Goal: Navigation & Orientation: Find specific page/section

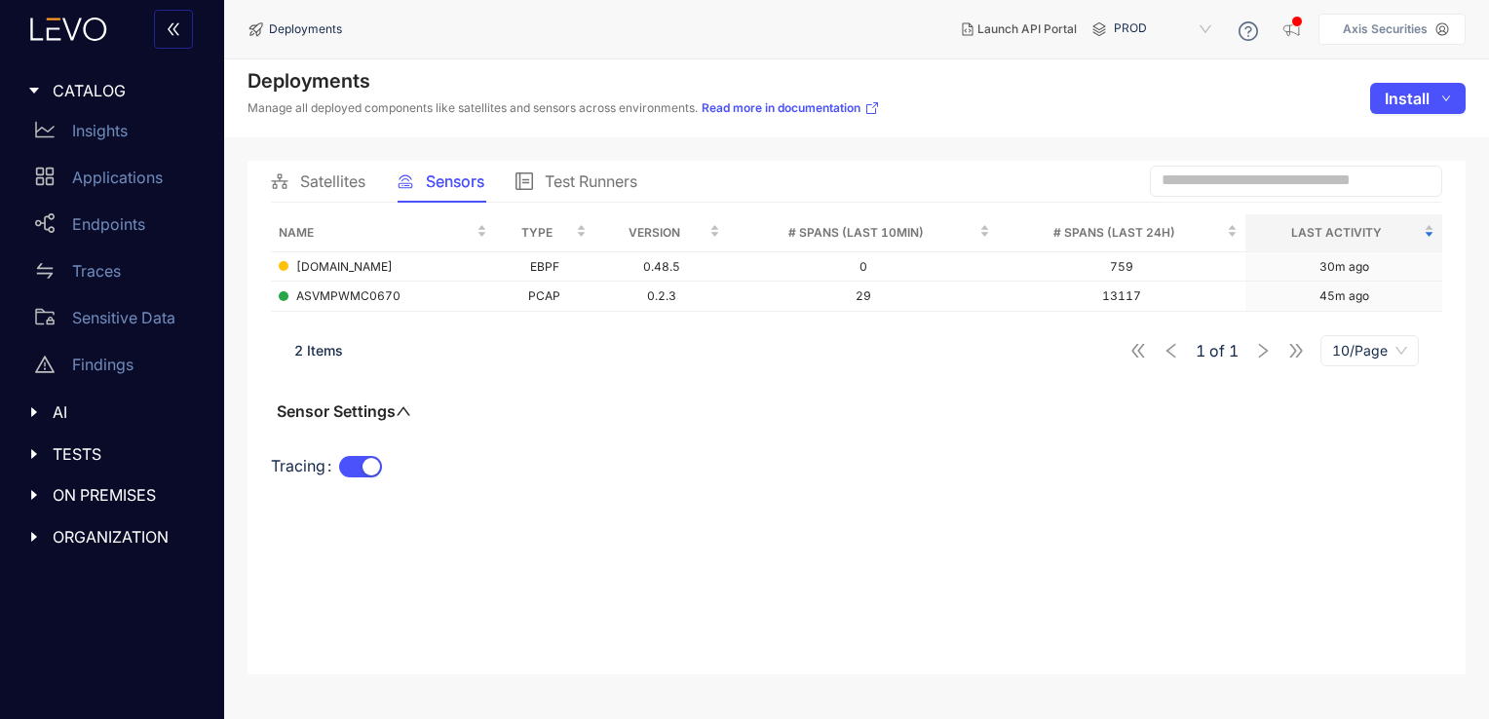
click at [79, 456] on span "TESTS" at bounding box center [125, 454] width 144 height 18
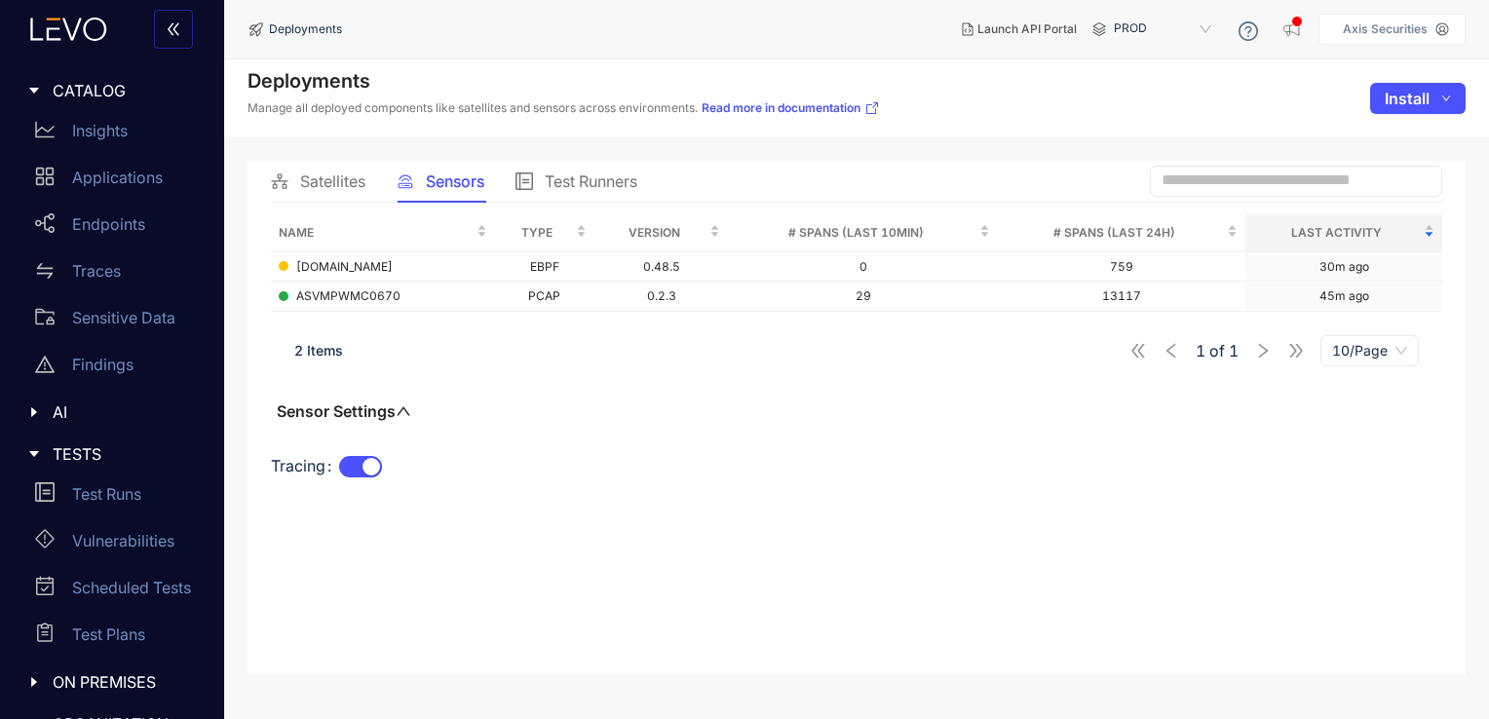
scroll to position [36, 0]
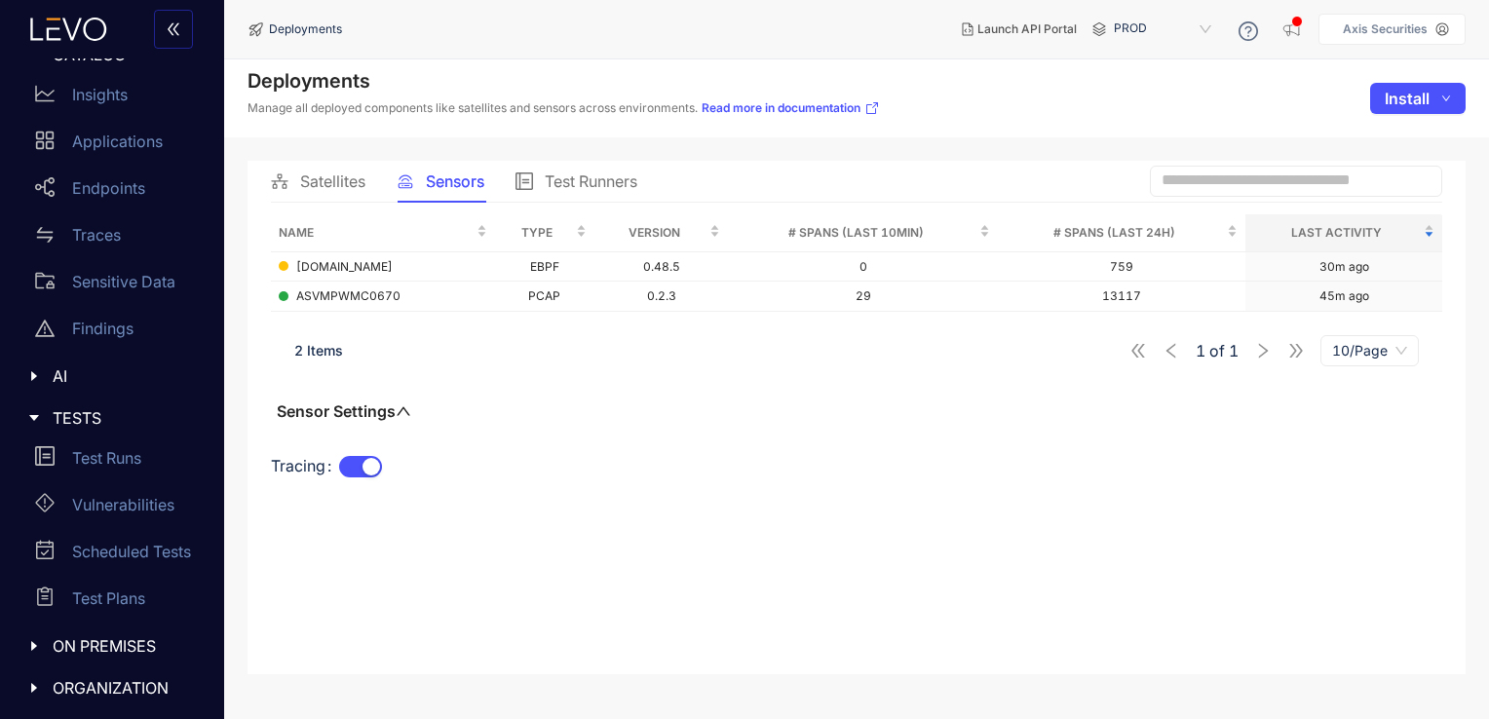
click at [1159, 25] on span "PROD" at bounding box center [1164, 29] width 101 height 31
click at [1140, 93] on div "Prod" at bounding box center [1172, 86] width 101 height 21
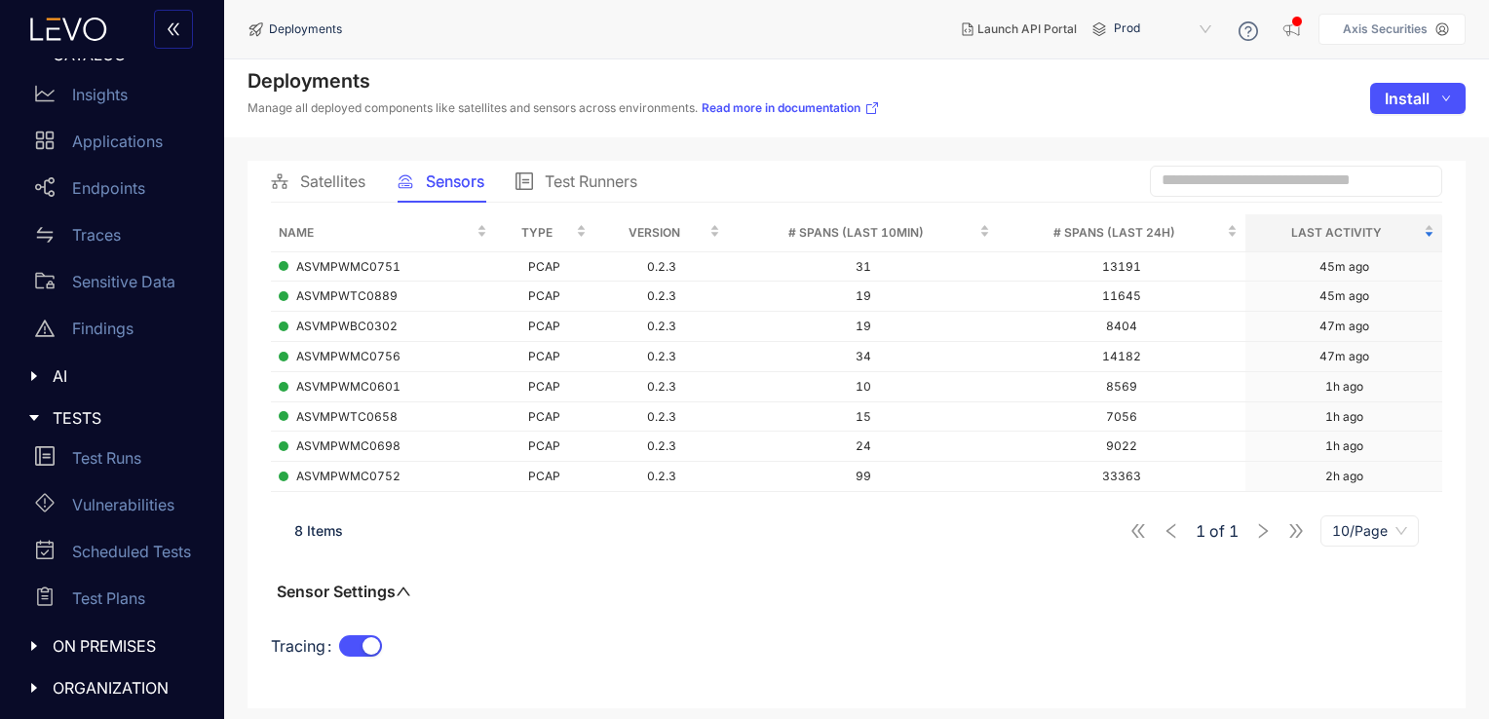
click at [335, 538] on div "8 Items 1 of 1 10/Page" at bounding box center [857, 531] width 1172 height 55
click at [335, 174] on span "Satellites" at bounding box center [332, 182] width 65 height 18
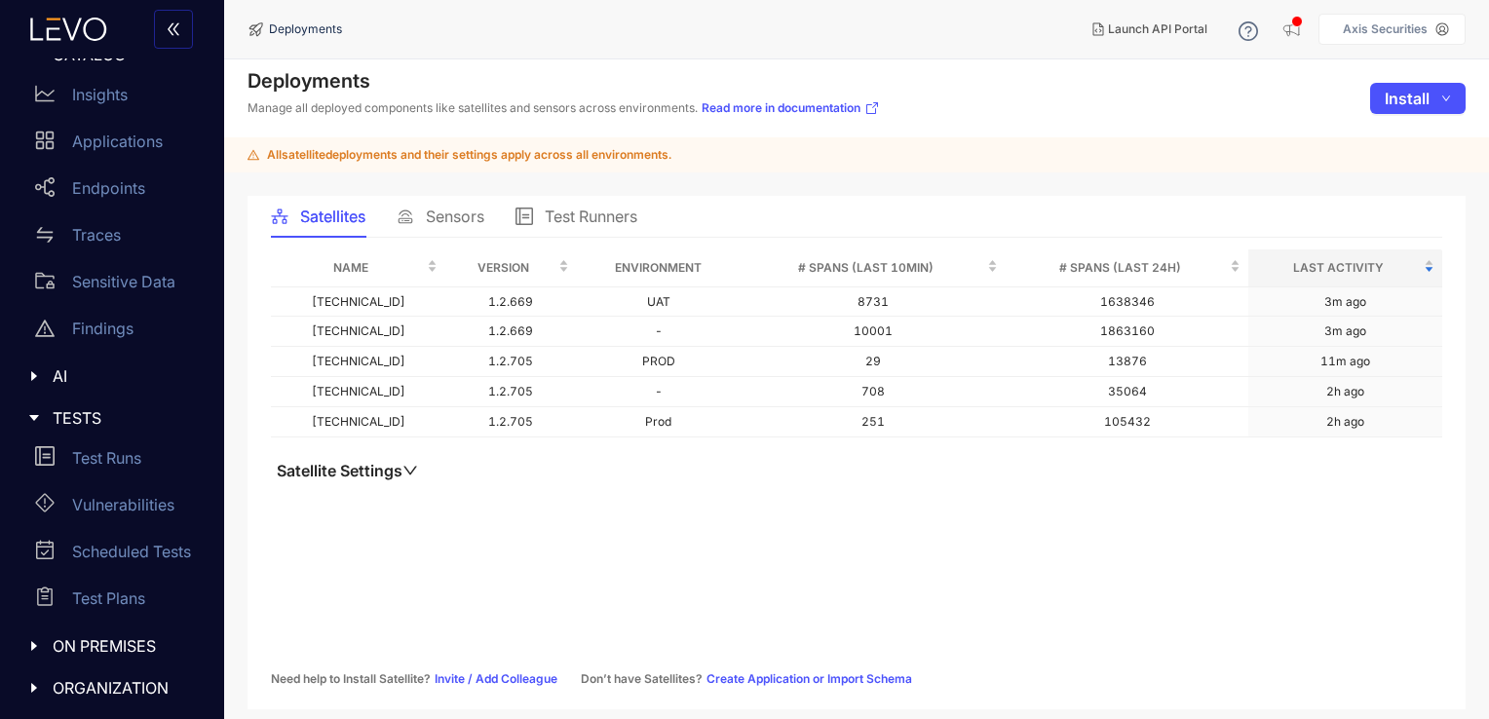
click at [456, 217] on span "Sensors" at bounding box center [455, 217] width 58 height 18
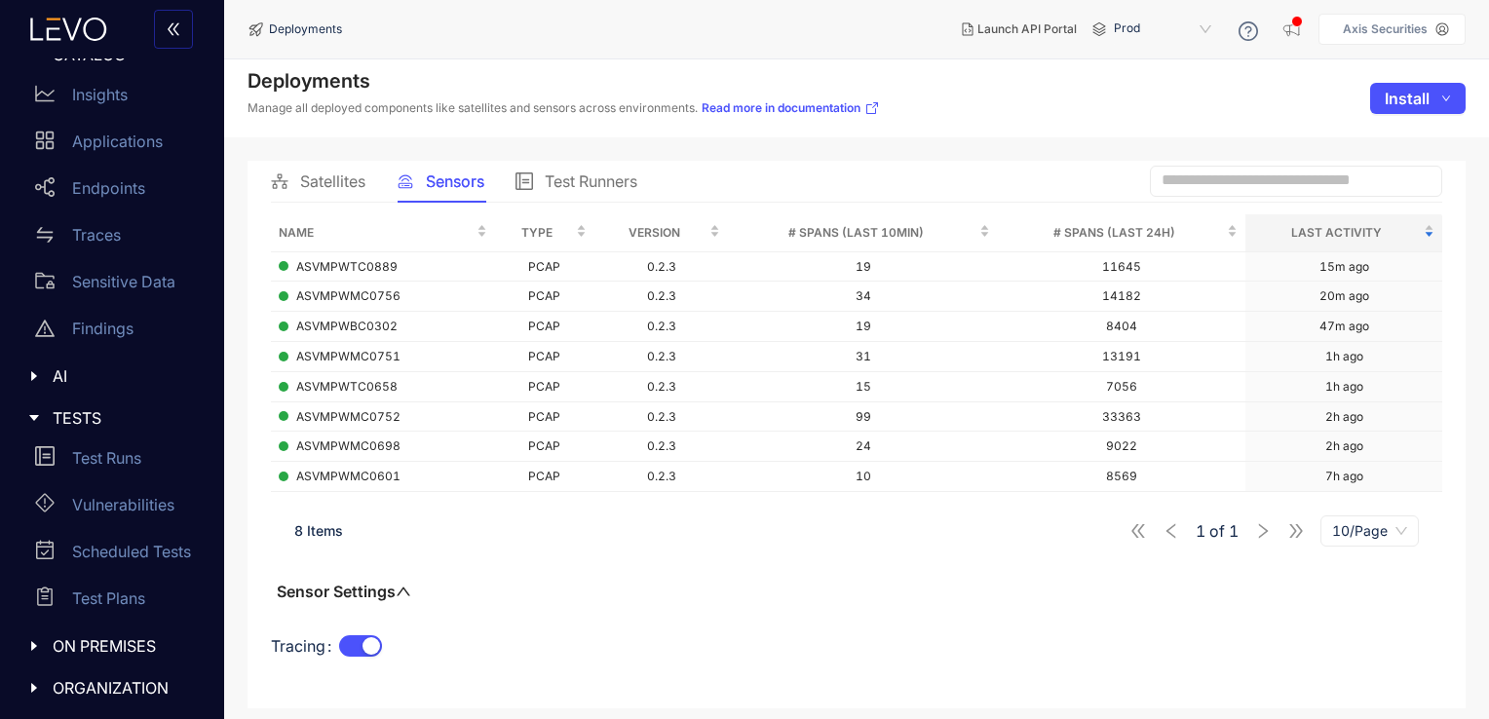
click at [1190, 28] on span "Prod" at bounding box center [1164, 29] width 101 height 31
click at [1154, 111] on div "PROD" at bounding box center [1172, 111] width 101 height 21
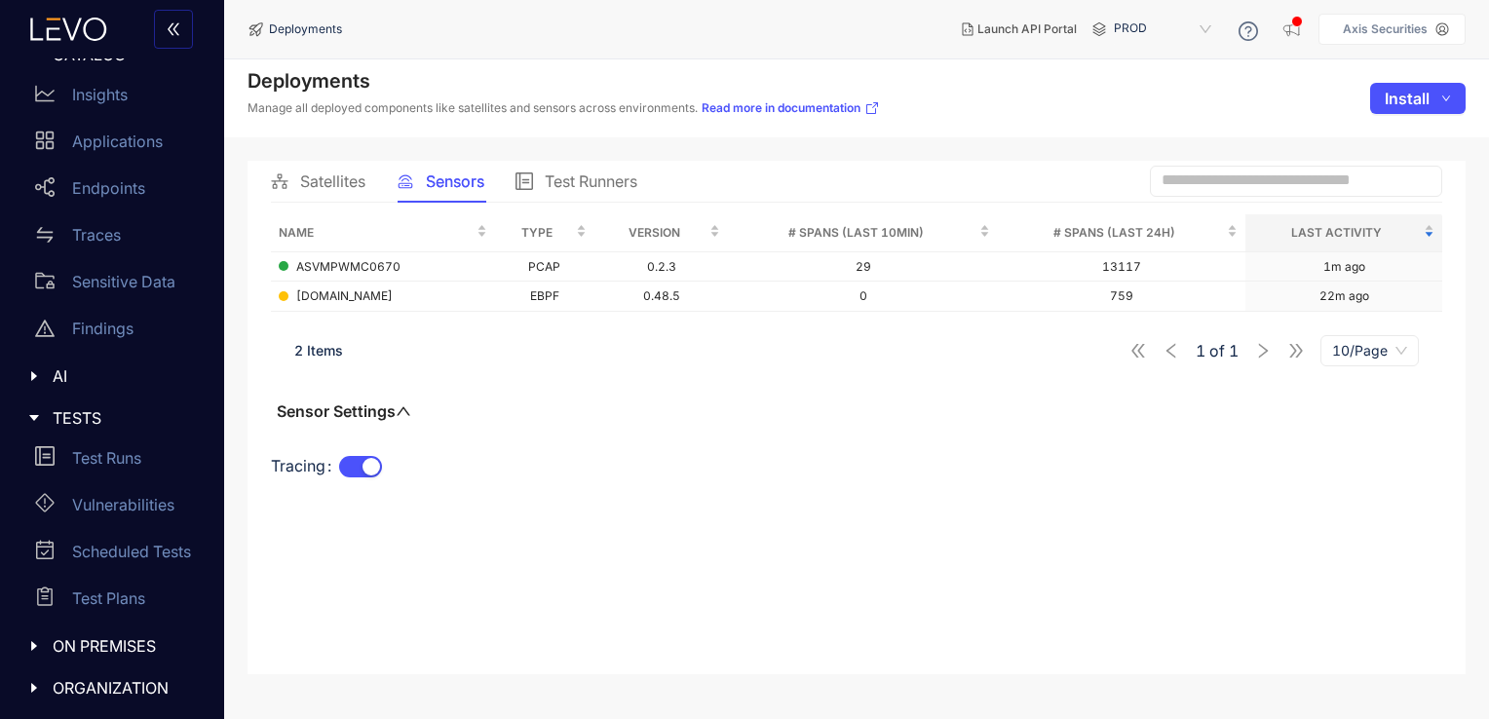
click at [335, 188] on span "Satellites" at bounding box center [332, 182] width 65 height 18
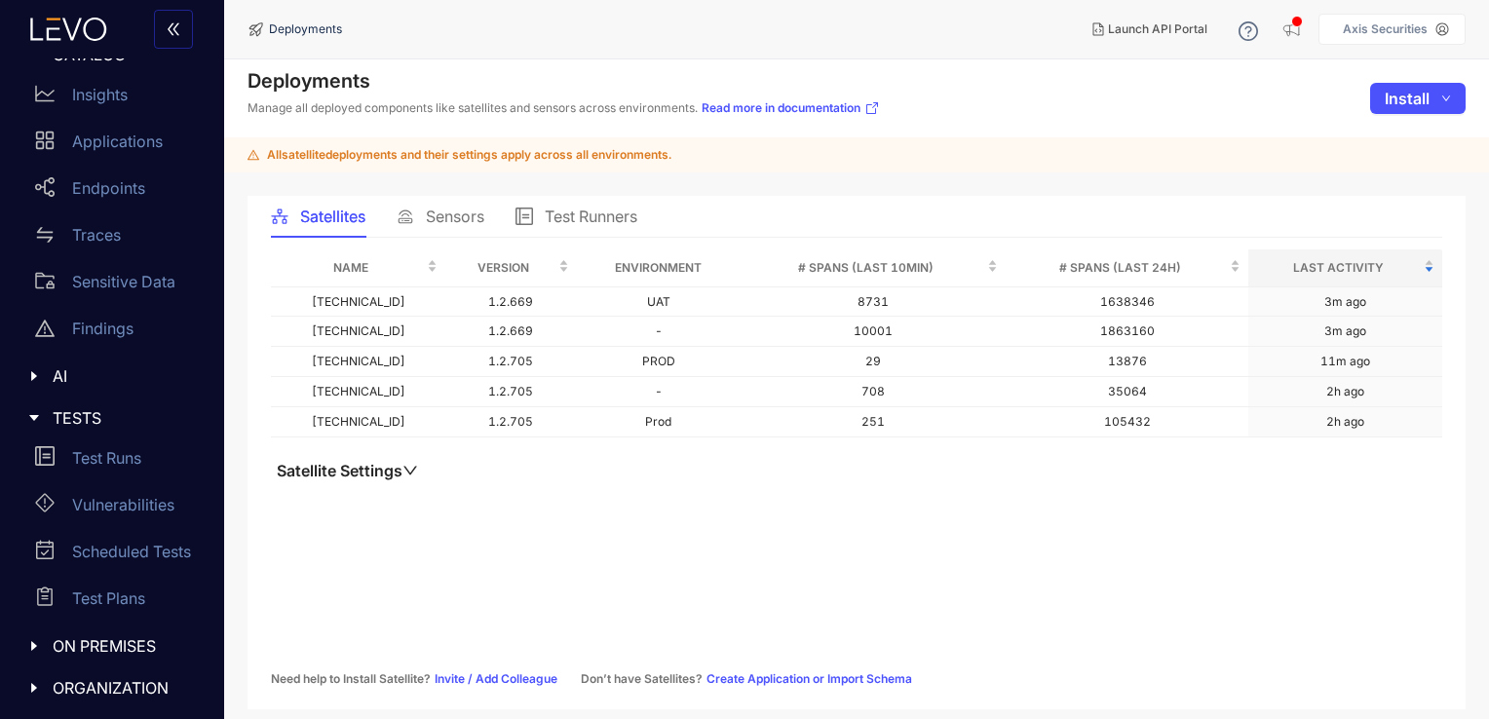
click at [437, 209] on span "Sensors" at bounding box center [455, 217] width 58 height 18
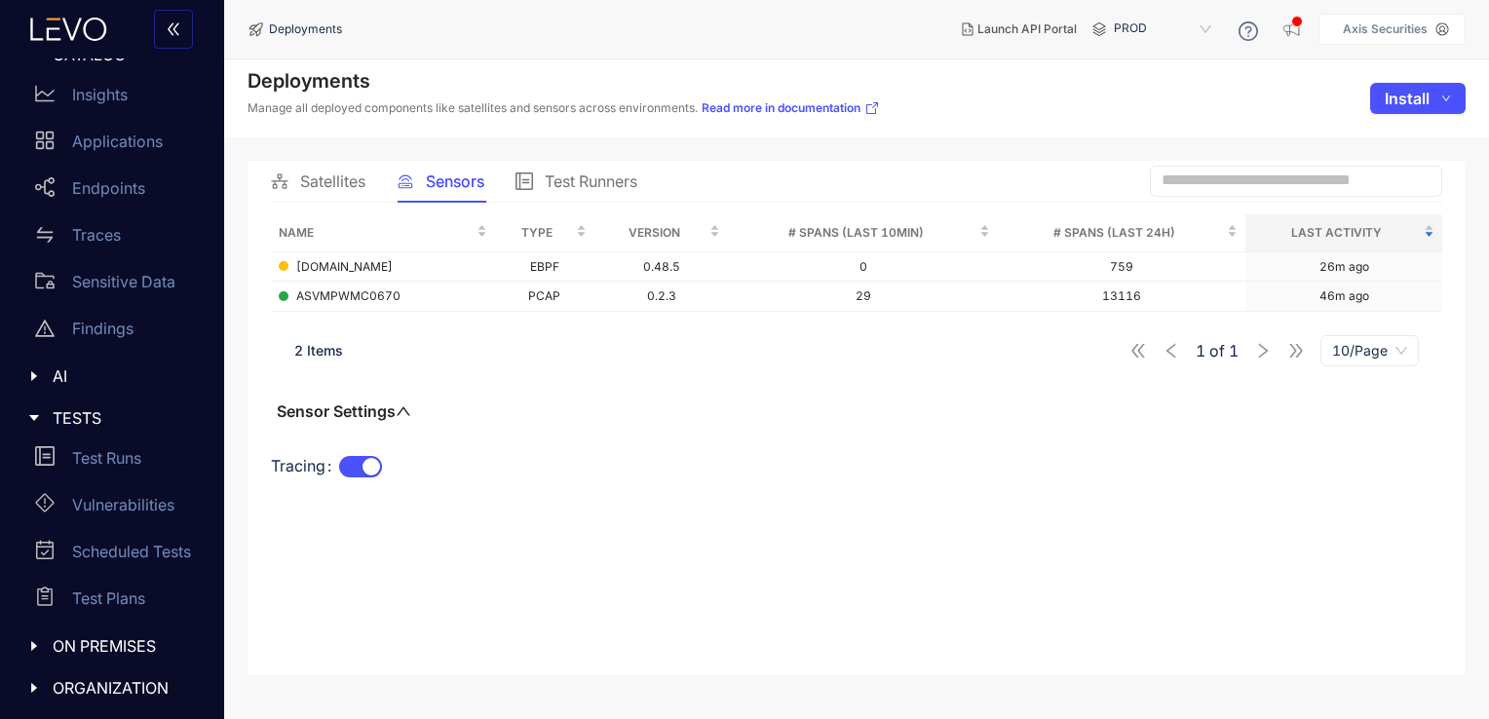
click at [1196, 26] on span "PROD" at bounding box center [1164, 29] width 101 height 31
click at [1141, 91] on div "Prod" at bounding box center [1172, 86] width 101 height 21
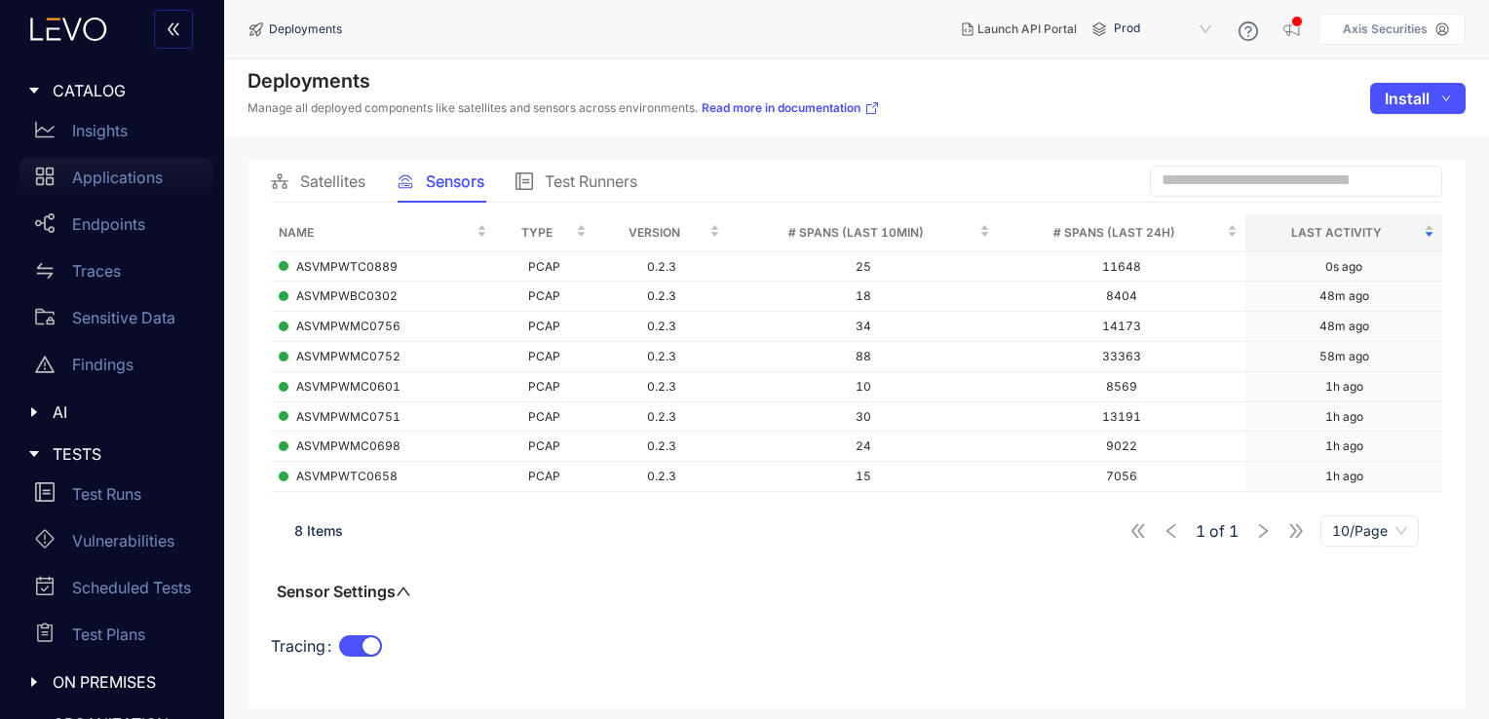
click at [129, 181] on p "Applications" at bounding box center [117, 178] width 91 height 18
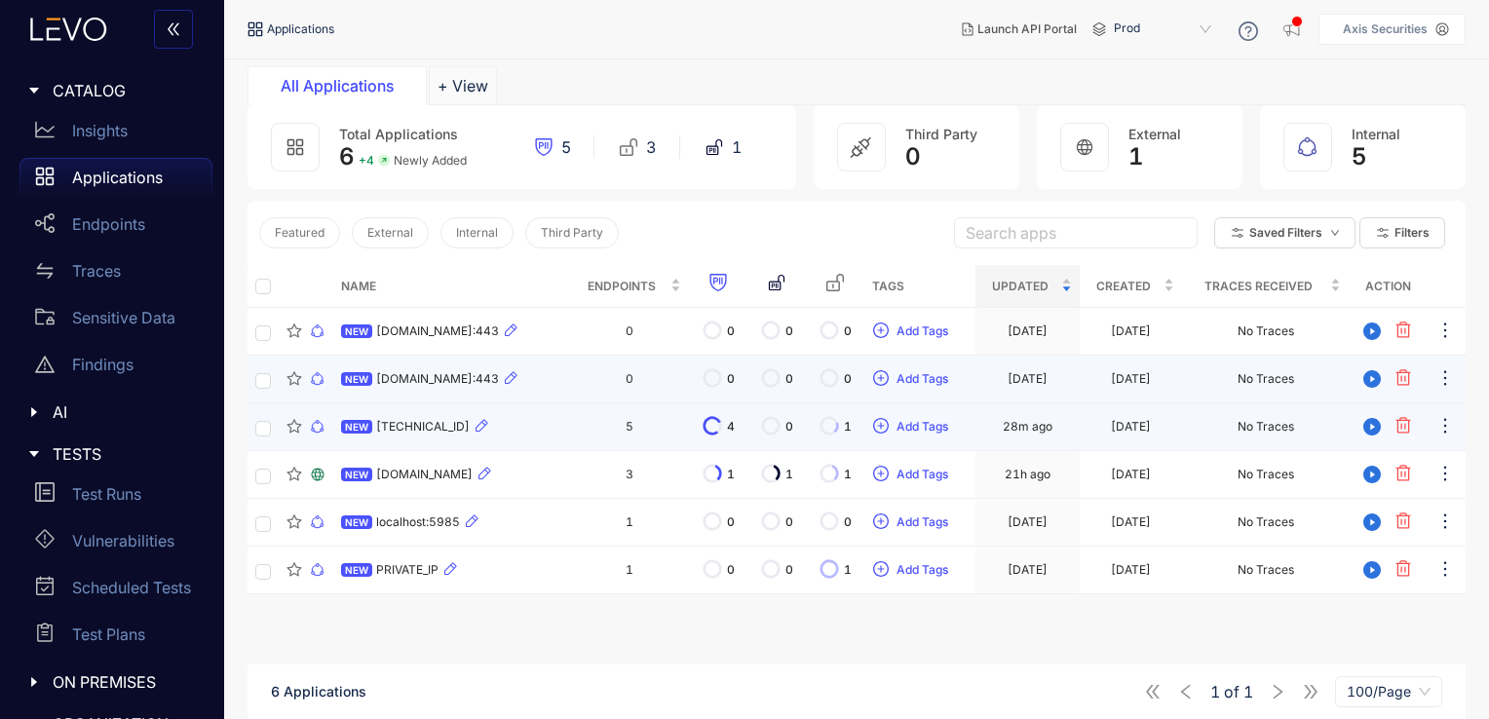
scroll to position [139, 0]
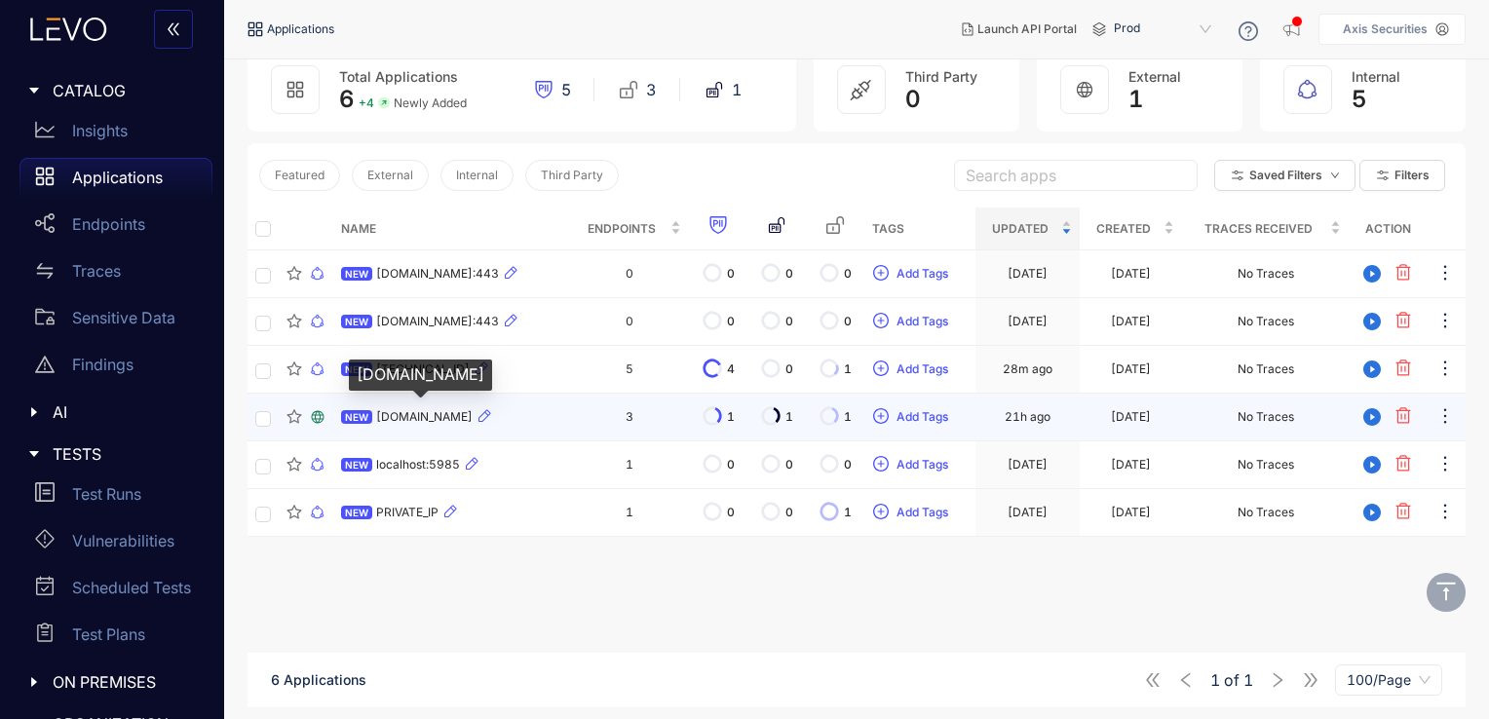
click at [434, 416] on span "[DOMAIN_NAME]" at bounding box center [424, 417] width 97 height 14
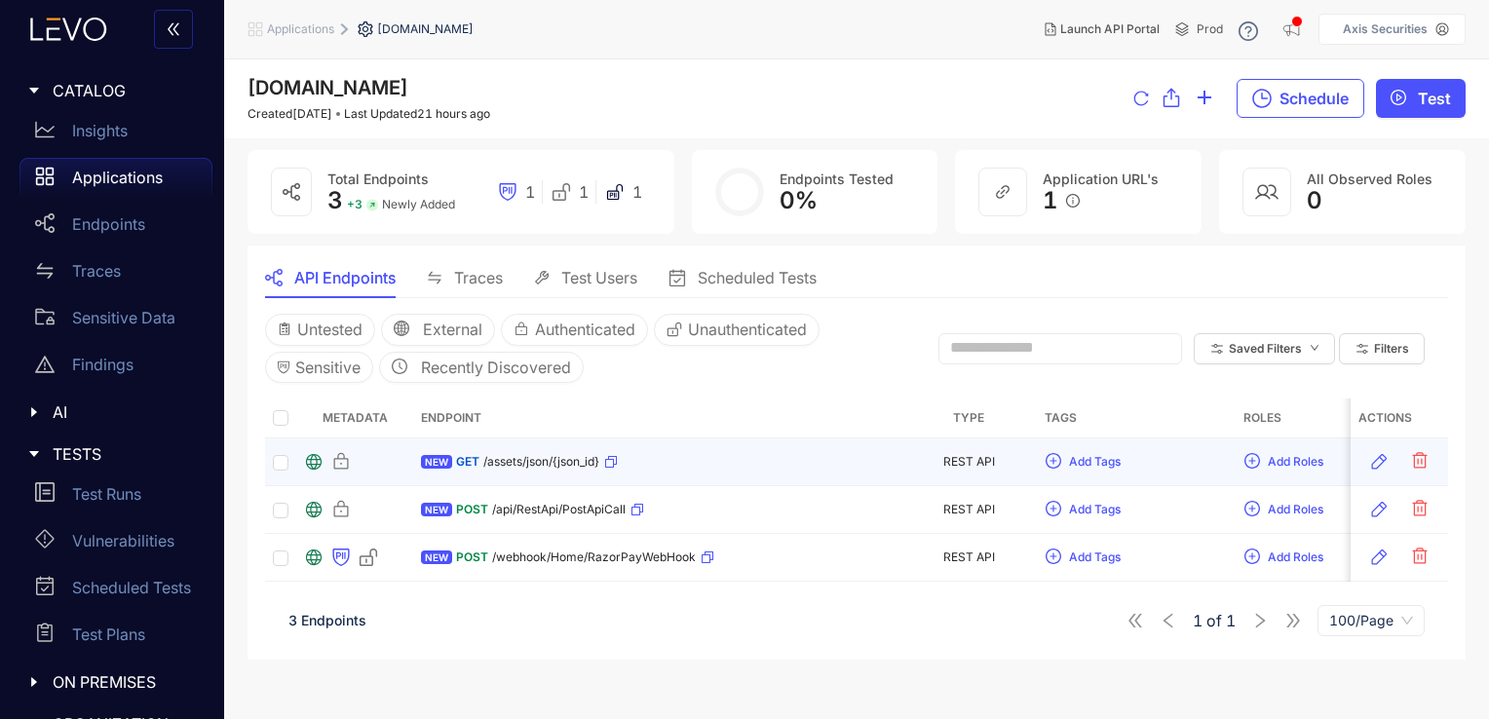
click at [505, 459] on span "/assets/json/{json_id}" at bounding box center [541, 462] width 116 height 14
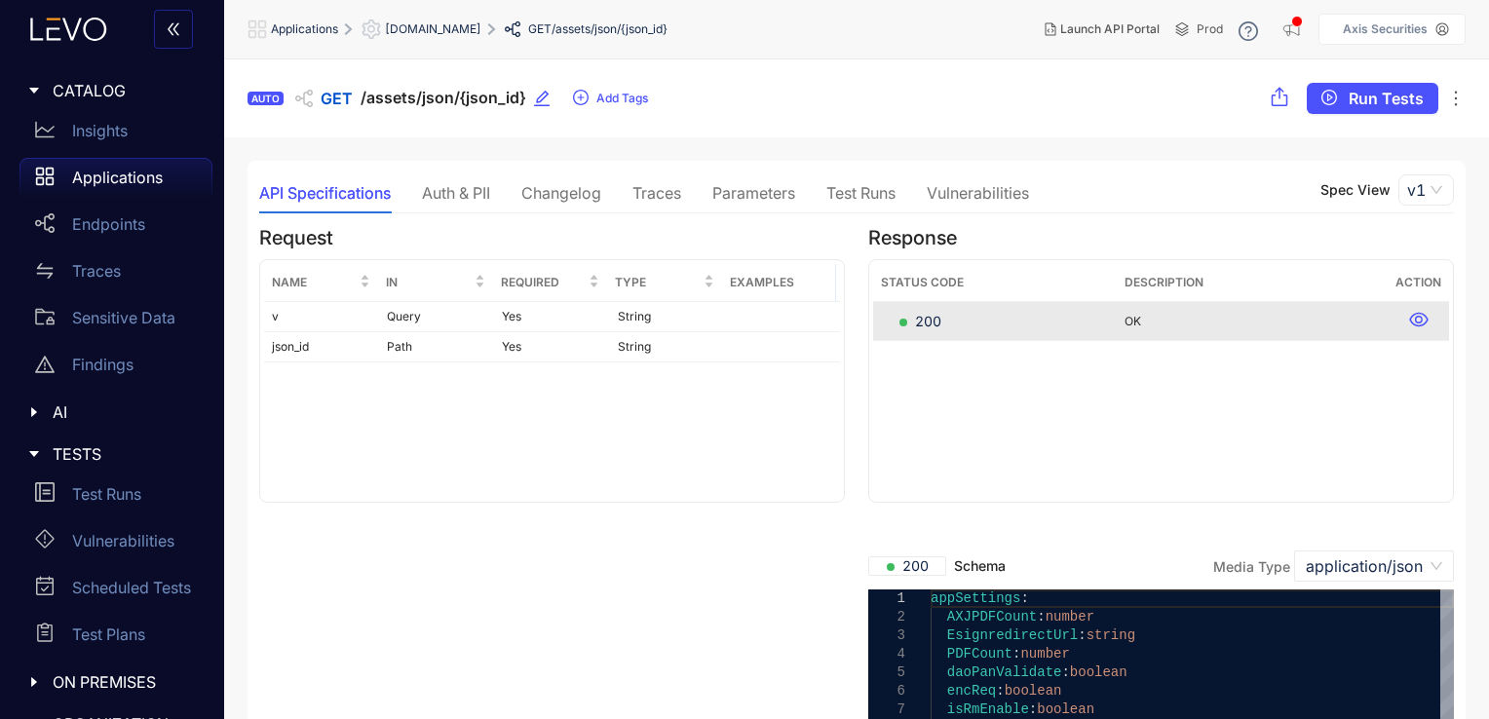
click at [649, 201] on div "Traces" at bounding box center [657, 193] width 49 height 18
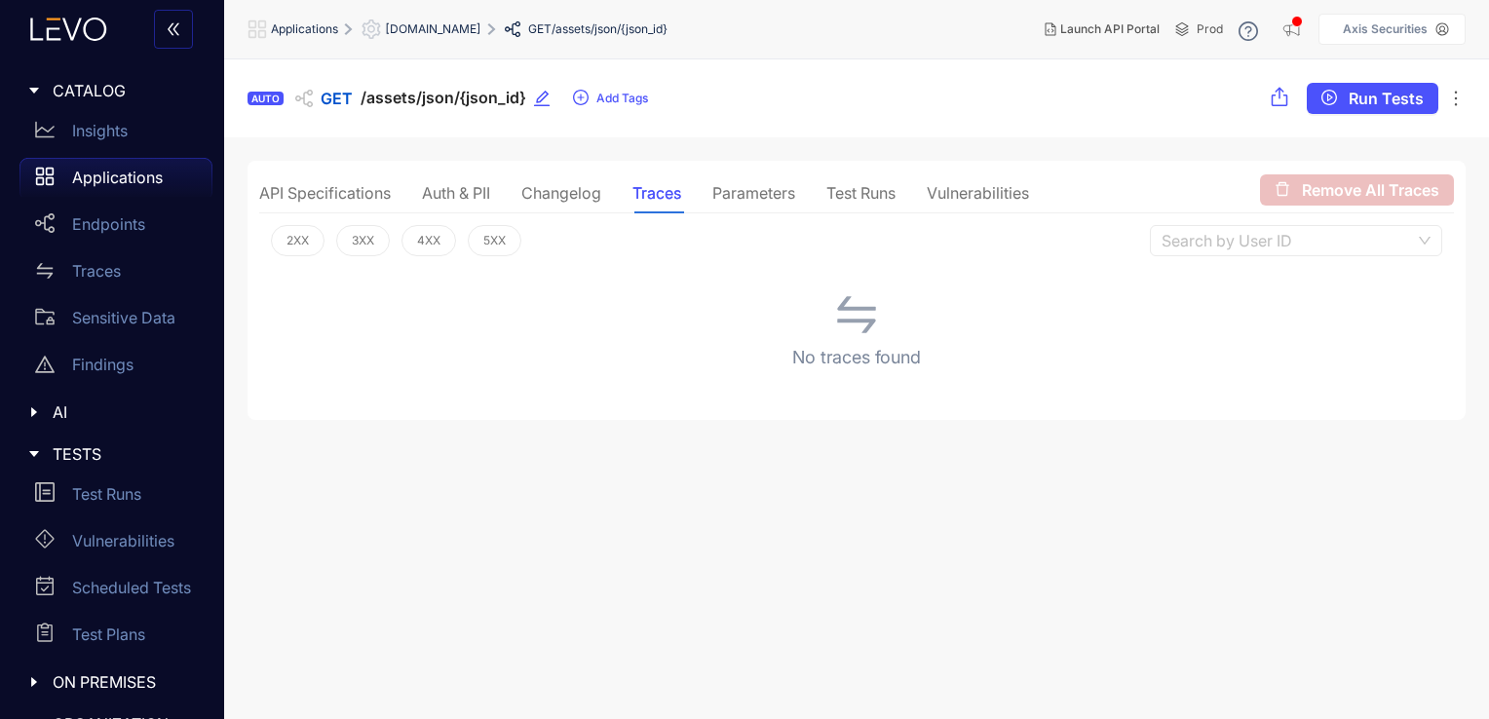
click at [561, 184] on div "Changelog" at bounding box center [562, 193] width 80 height 18
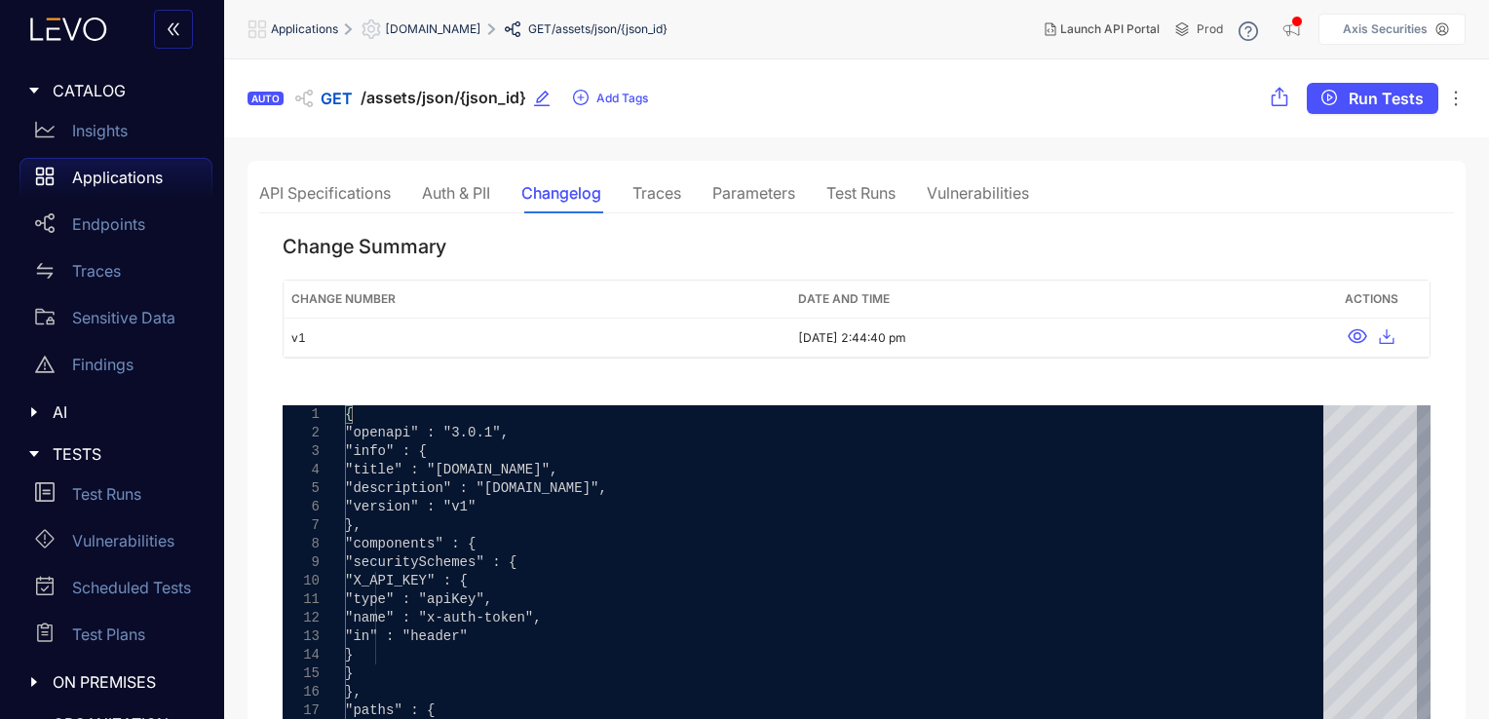
click at [778, 187] on div "Parameters" at bounding box center [754, 193] width 83 height 18
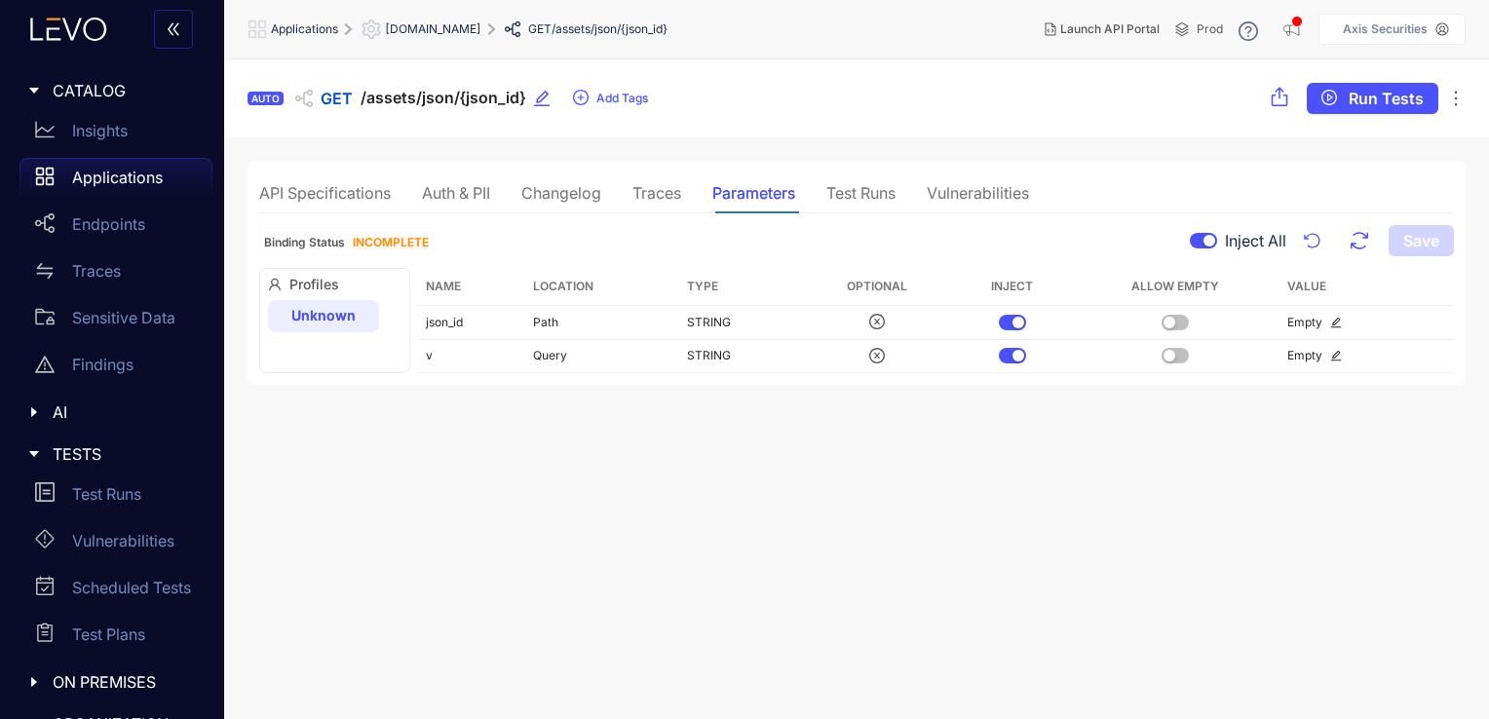
click at [859, 186] on div "Test Runs" at bounding box center [861, 193] width 69 height 18
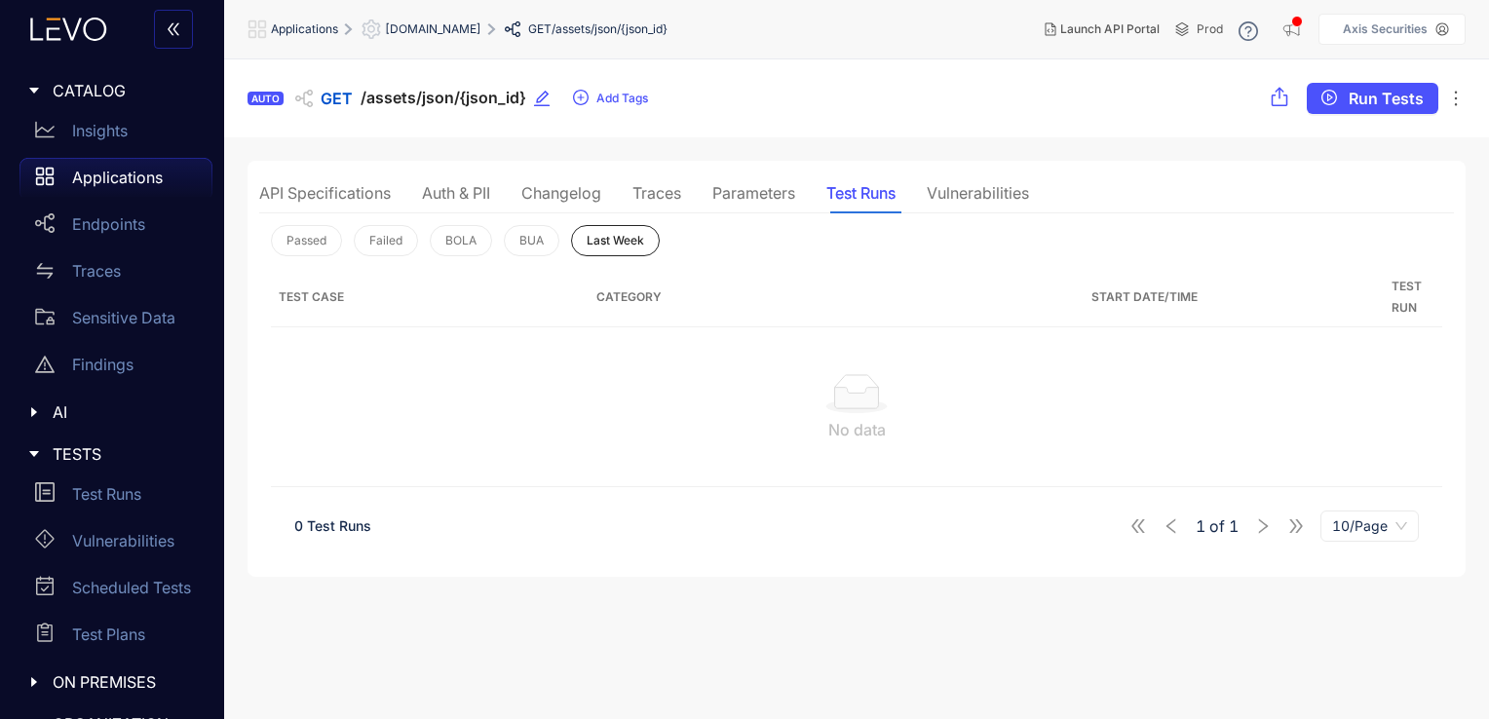
click at [946, 194] on div "Vulnerabilities" at bounding box center [978, 193] width 102 height 18
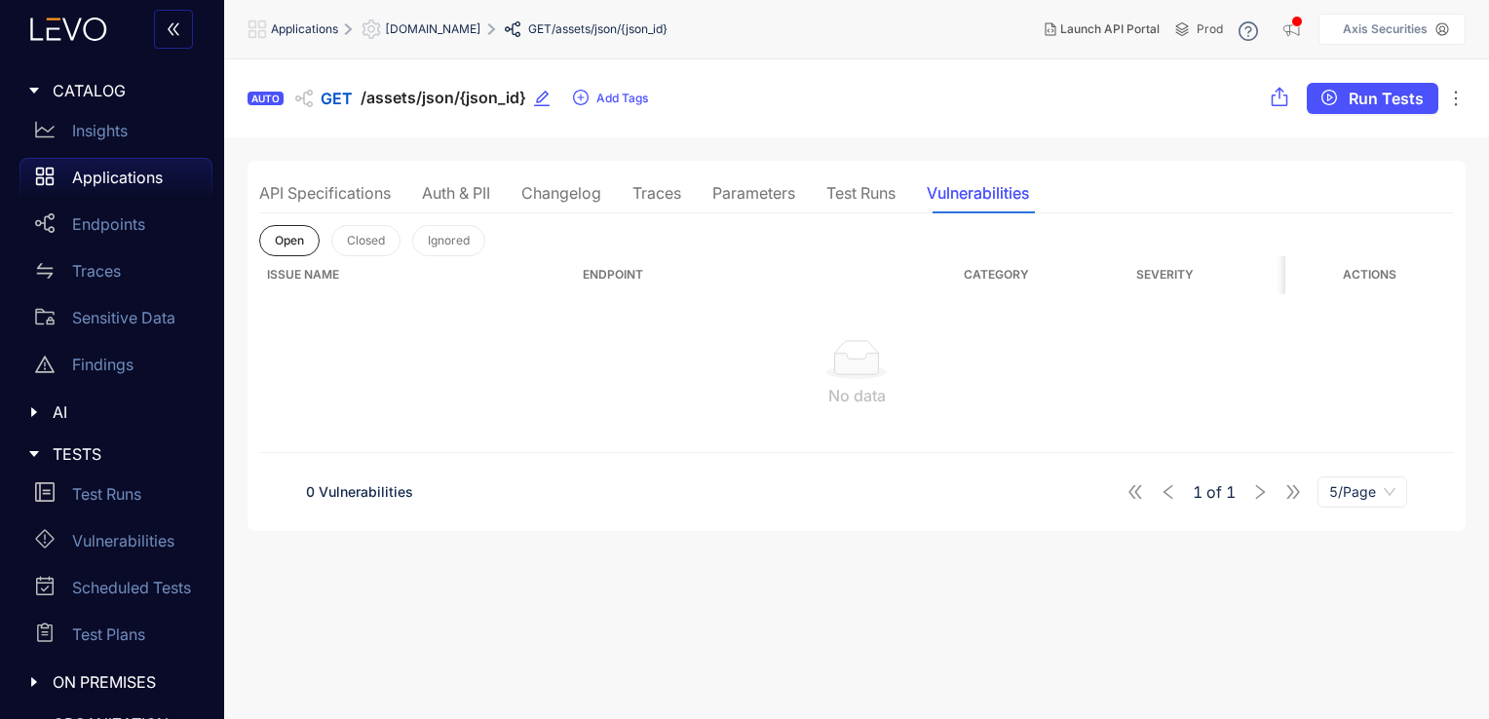
click at [351, 189] on div "API Specifications" at bounding box center [325, 193] width 132 height 18
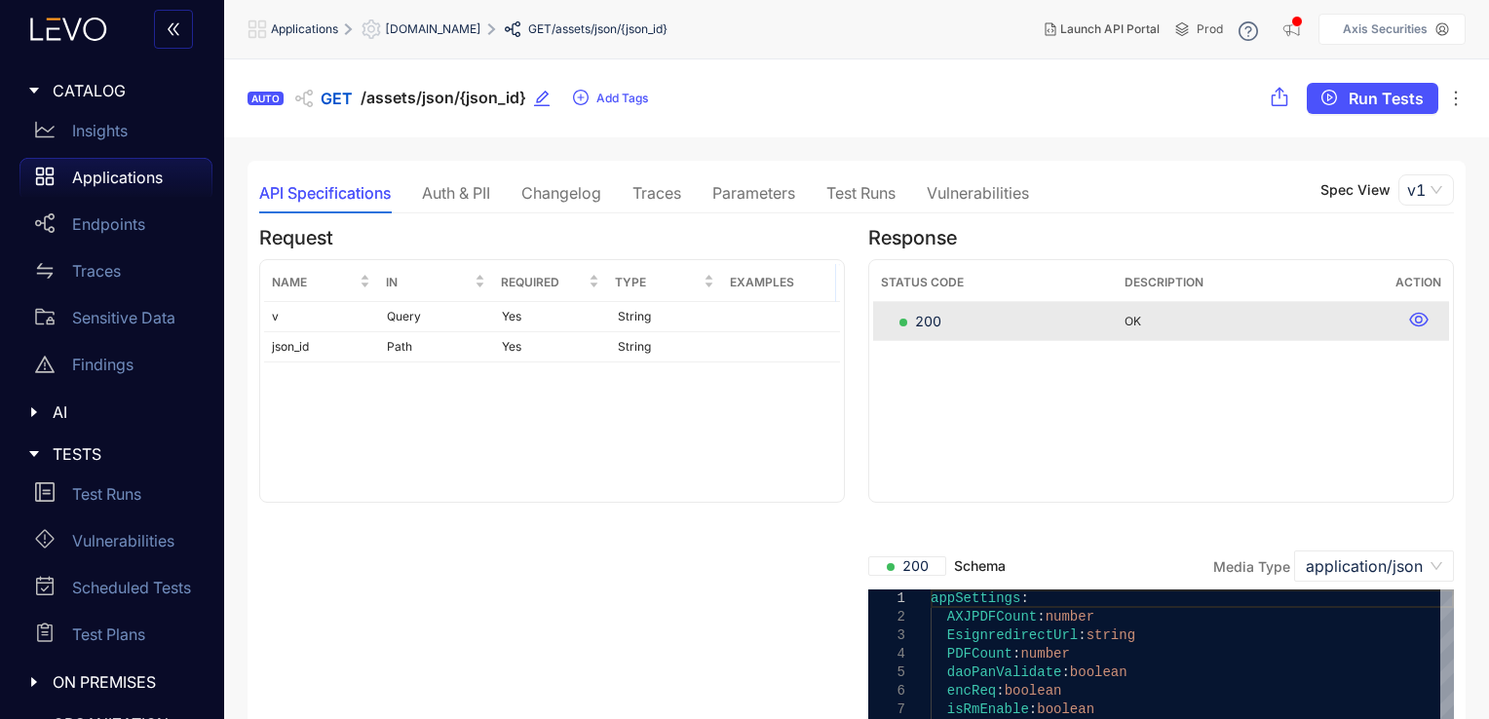
scroll to position [36, 0]
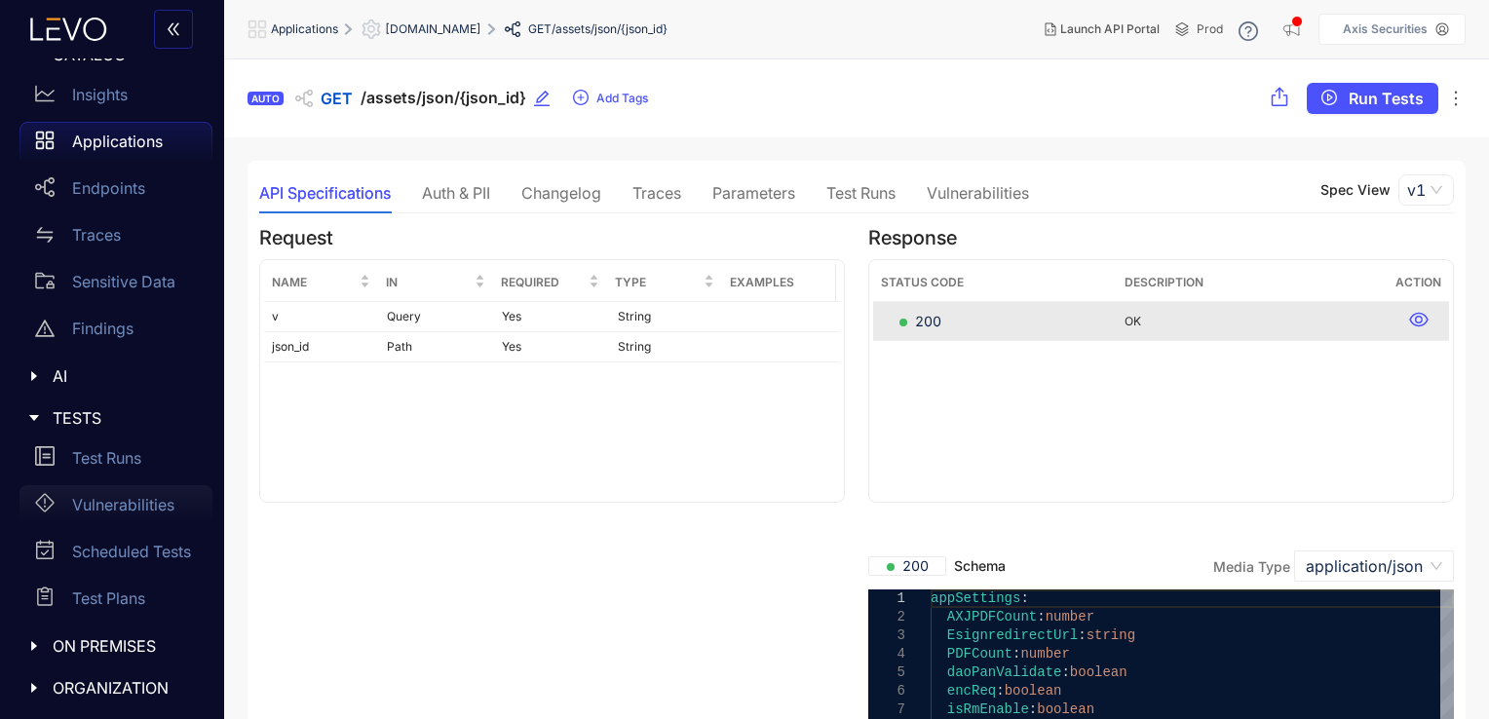
click at [140, 504] on p "Vulnerabilities" at bounding box center [123, 505] width 102 height 18
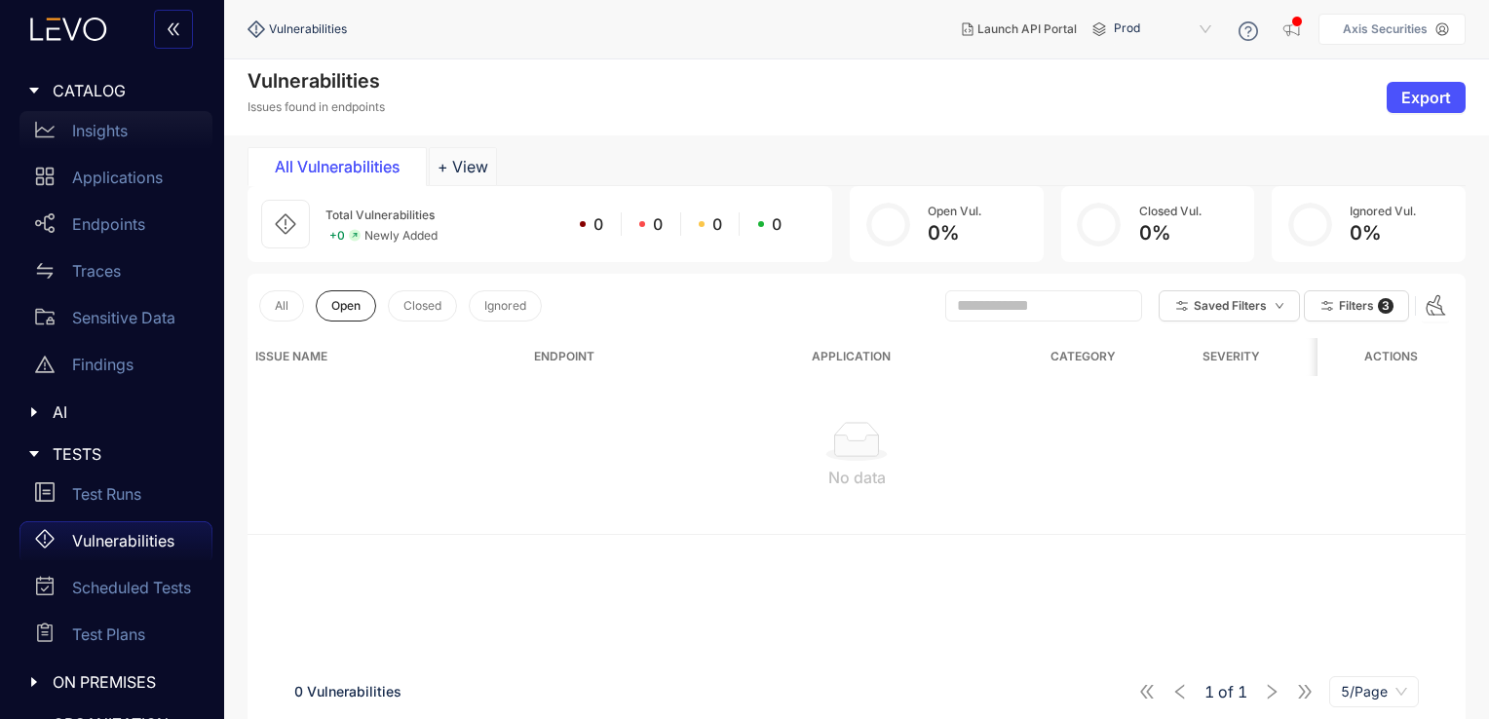
click at [135, 129] on div "Insights" at bounding box center [115, 130] width 193 height 39
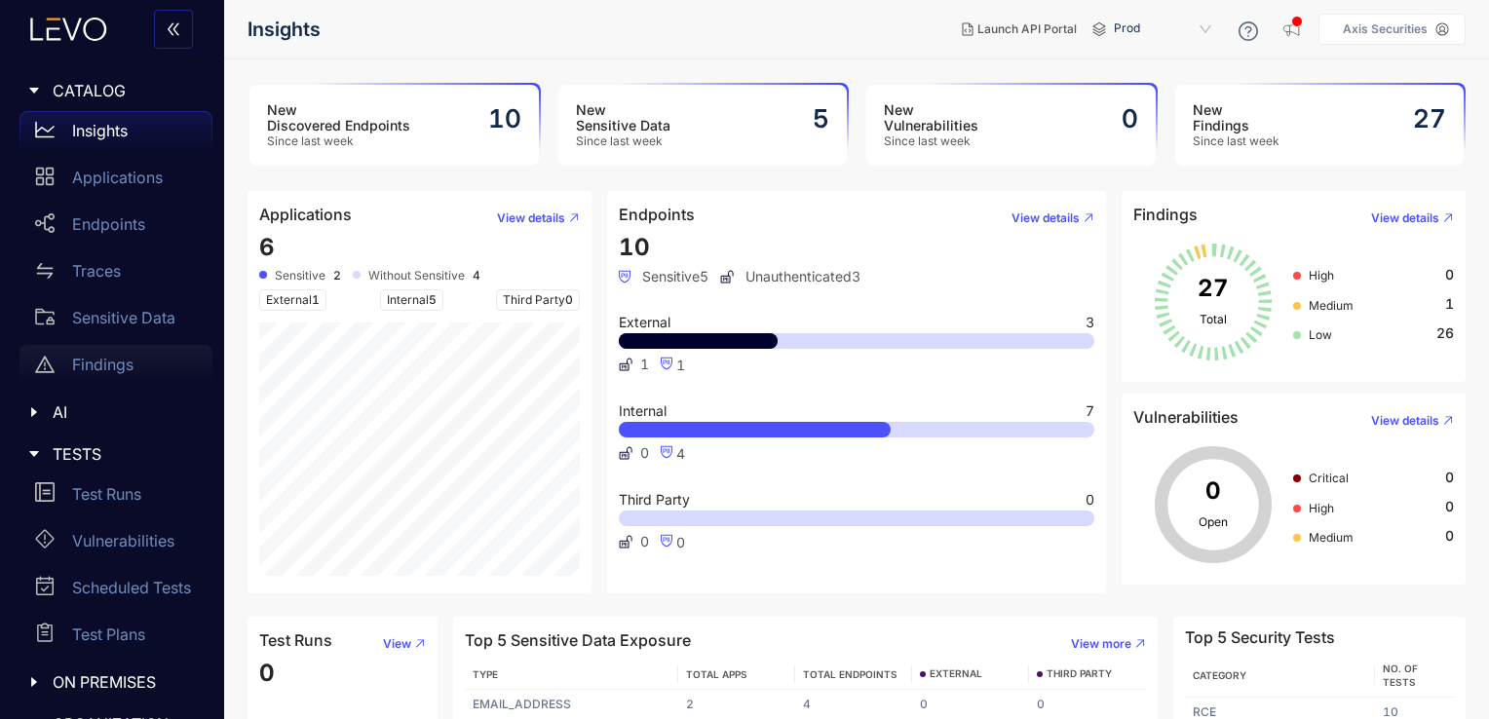
click at [105, 371] on p "Findings" at bounding box center [102, 365] width 61 height 18
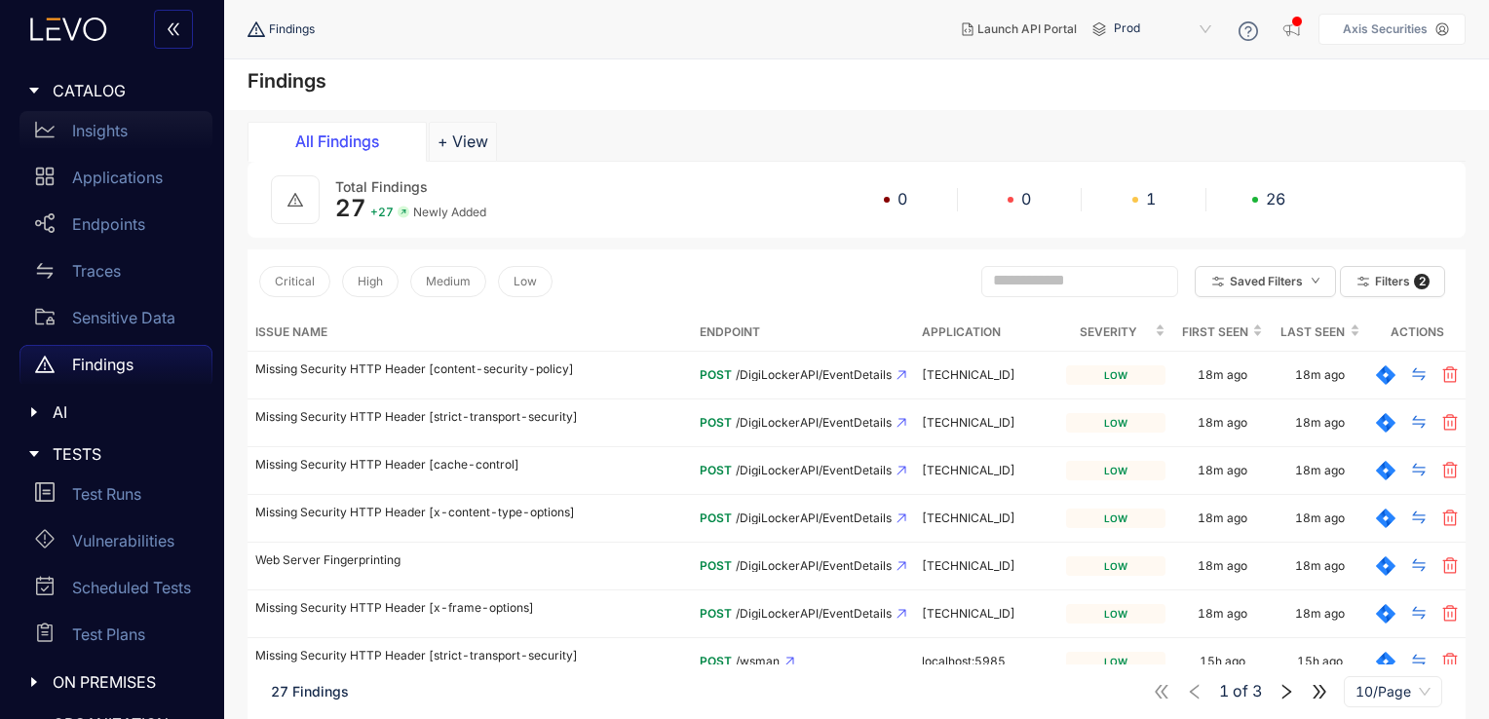
click at [89, 138] on p "Insights" at bounding box center [100, 131] width 56 height 18
